Goal: Task Accomplishment & Management: Manage account settings

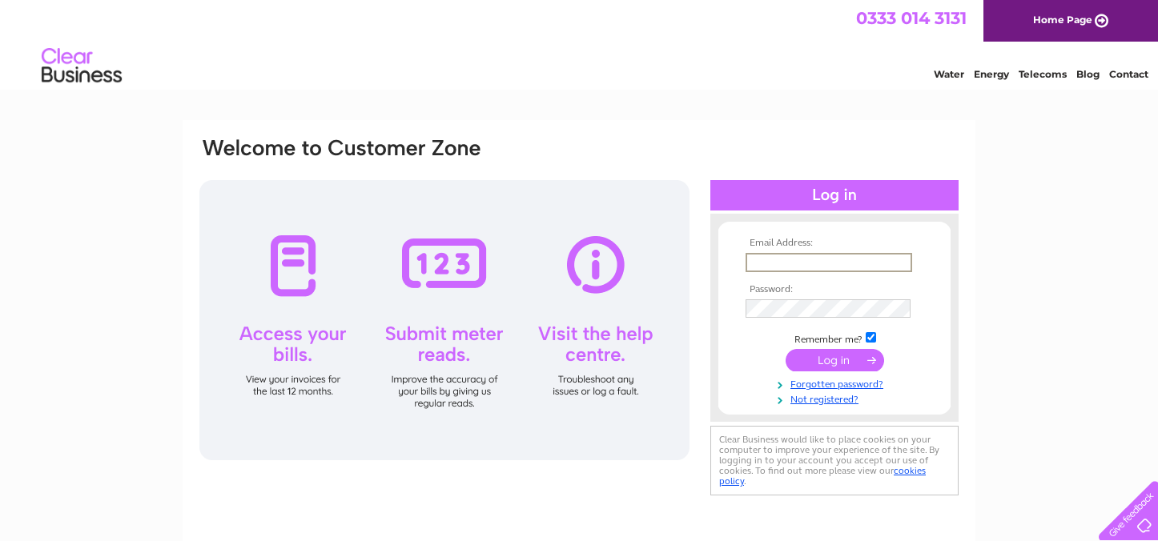
type input "info@glenelgshop.co.uk"
click at [849, 360] on input "submit" at bounding box center [835, 360] width 98 height 22
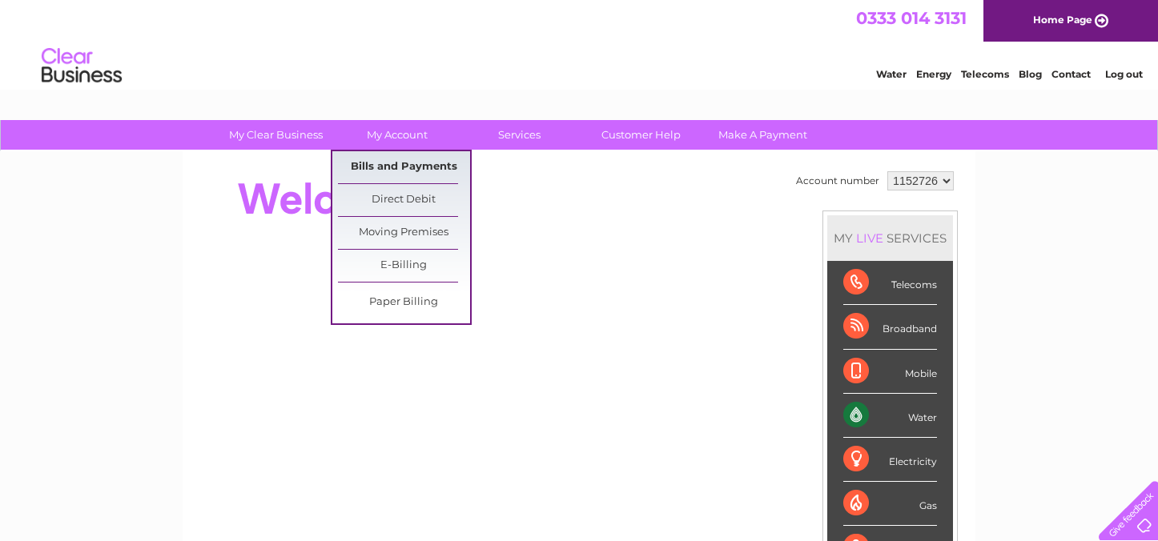
click at [408, 164] on link "Bills and Payments" at bounding box center [404, 167] width 132 height 32
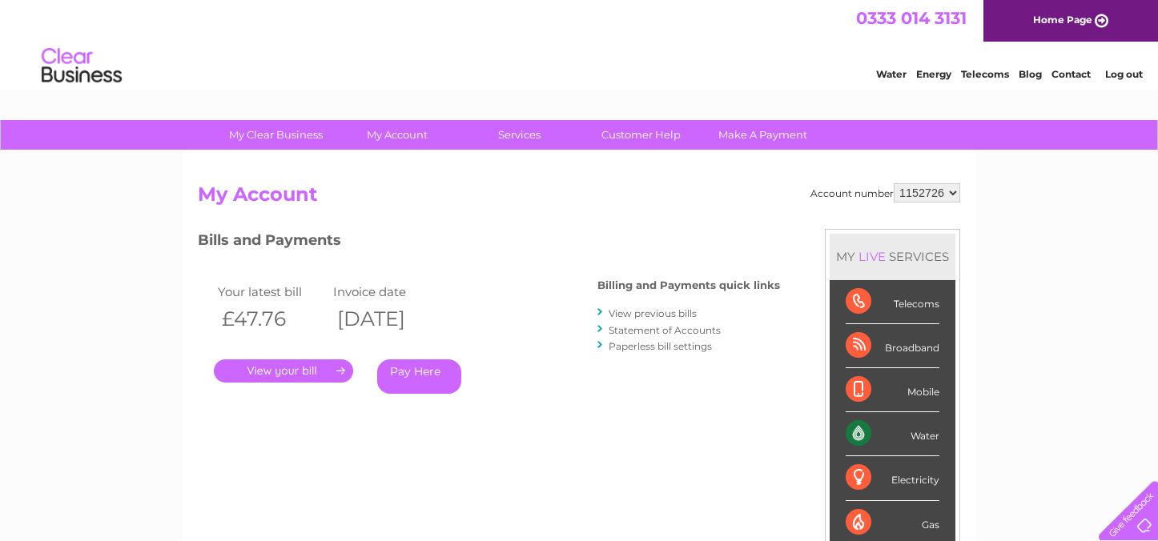
click at [319, 371] on link "." at bounding box center [283, 371] width 139 height 23
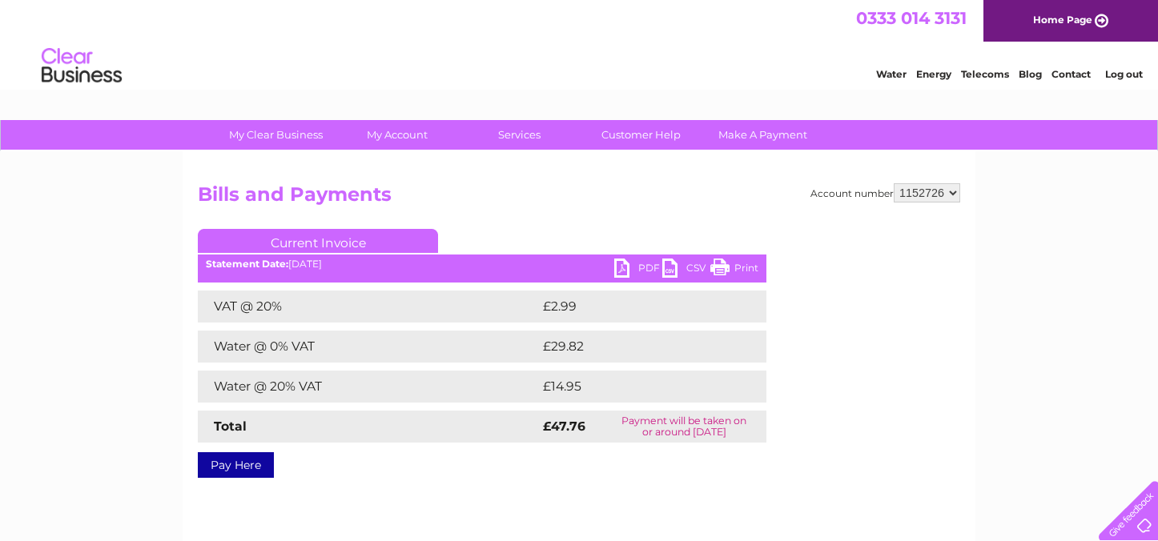
click at [638, 265] on link "PDF" at bounding box center [638, 270] width 48 height 23
